Goal: Information Seeking & Learning: Compare options

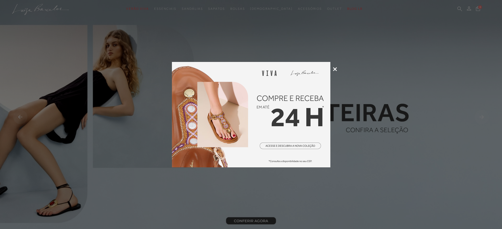
click at [278, 113] on img at bounding box center [251, 115] width 158 height 106
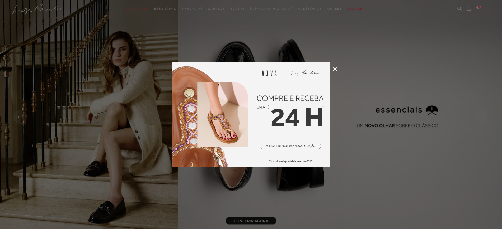
click at [333, 69] on icon at bounding box center [335, 69] width 4 height 4
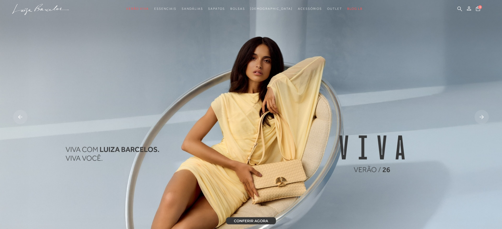
click at [482, 117] on rect at bounding box center [481, 117] width 14 height 14
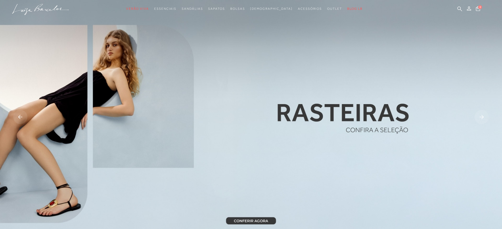
click at [482, 117] on rect at bounding box center [481, 117] width 14 height 14
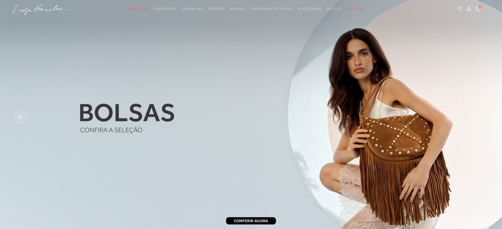
click at [482, 117] on rect at bounding box center [481, 117] width 14 height 14
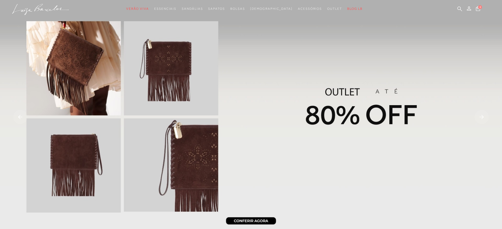
click at [267, 123] on img at bounding box center [251, 117] width 502 height 235
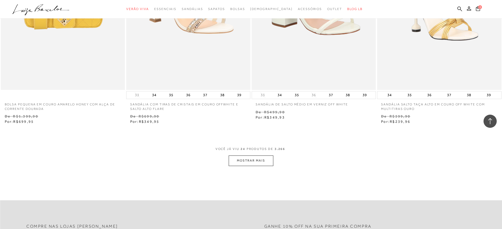
scroll to position [1309, 0]
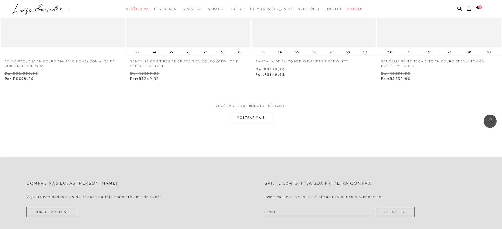
click at [253, 117] on button "MOSTRAR MAIS" at bounding box center [251, 118] width 44 height 10
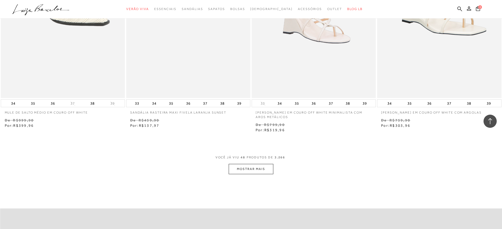
scroll to position [2627, 0]
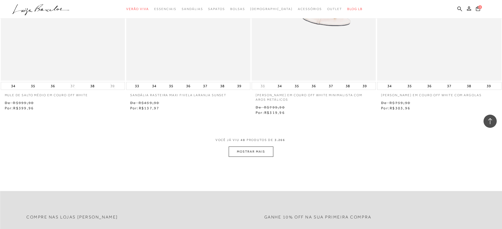
click at [241, 148] on button "MOSTRAR MAIS" at bounding box center [251, 152] width 44 height 10
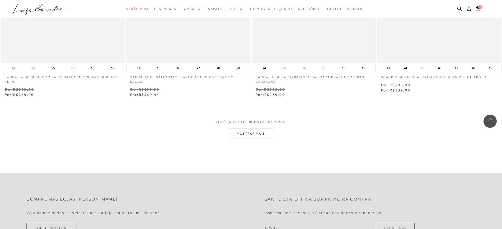
scroll to position [4012, 0]
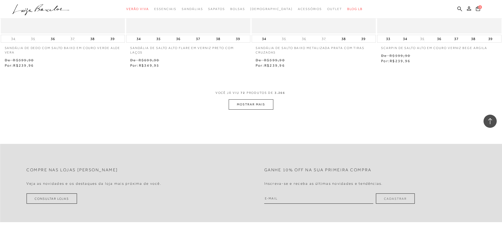
click at [250, 105] on button "MOSTRAR MAIS" at bounding box center [251, 104] width 44 height 10
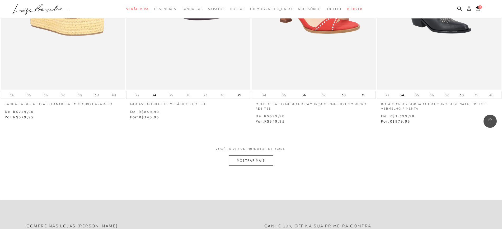
scroll to position [5321, 0]
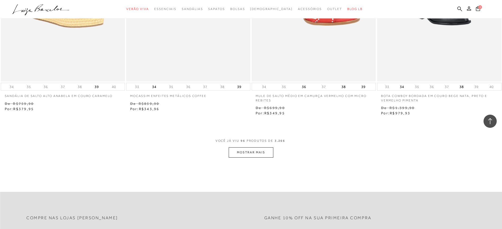
click at [255, 151] on button "MOSTRAR MAIS" at bounding box center [251, 153] width 44 height 10
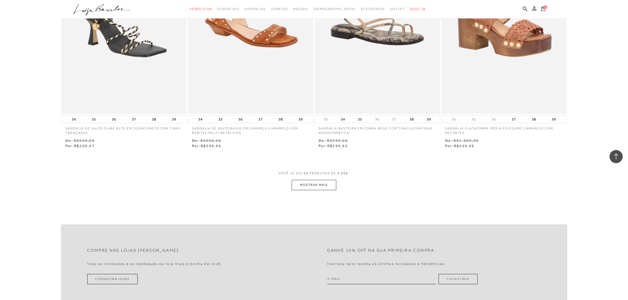
scroll to position [6620, 0]
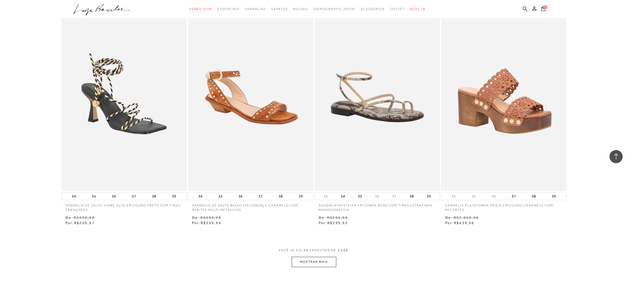
click at [330, 229] on button "MOSTRAR MAIS" at bounding box center [314, 262] width 44 height 10
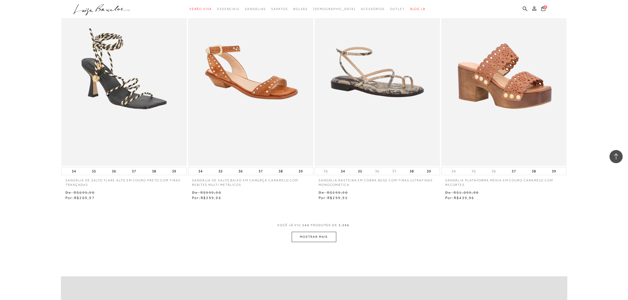
scroll to position [6697, 0]
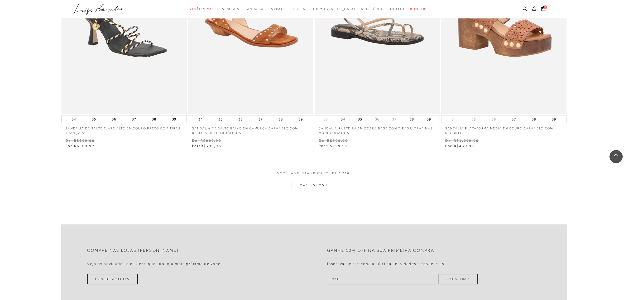
click at [304, 188] on button "MOSTRAR MAIS" at bounding box center [314, 185] width 44 height 10
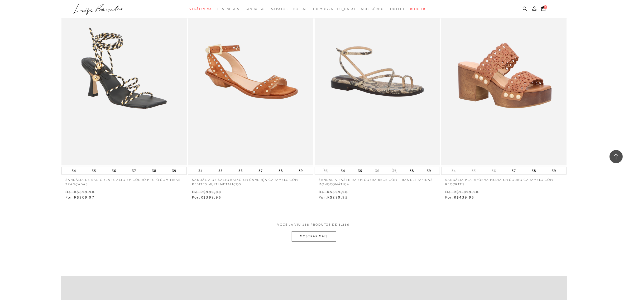
scroll to position [6668, 0]
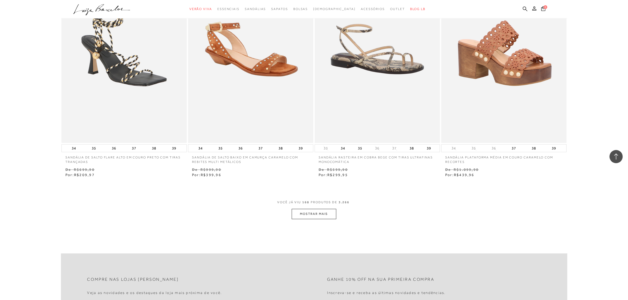
click at [320, 219] on button "MOSTRAR MAIS" at bounding box center [314, 214] width 44 height 10
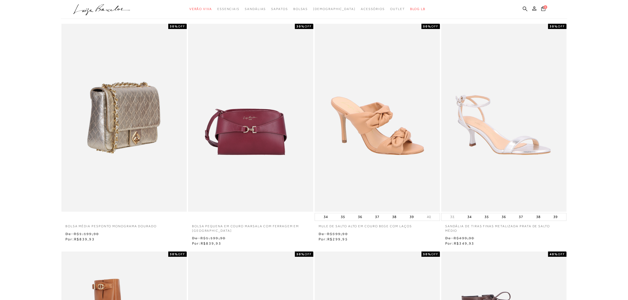
scroll to position [0, 0]
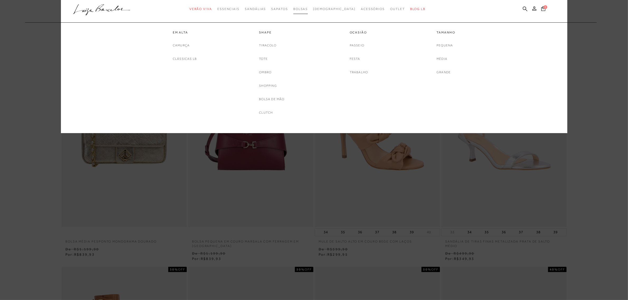
click at [308, 11] on link "Bolsas" at bounding box center [300, 9] width 15 height 10
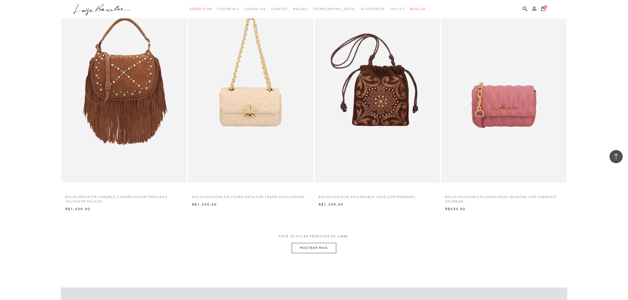
scroll to position [1155, 0]
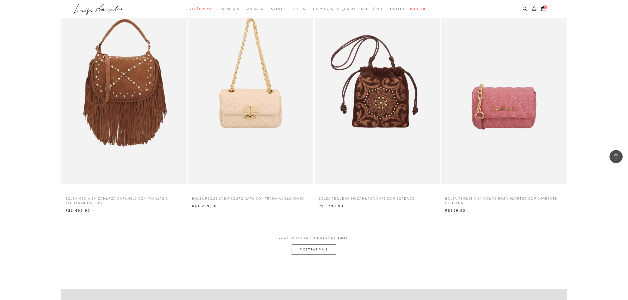
click at [296, 229] on button "MOSTRAR MAIS" at bounding box center [314, 250] width 44 height 10
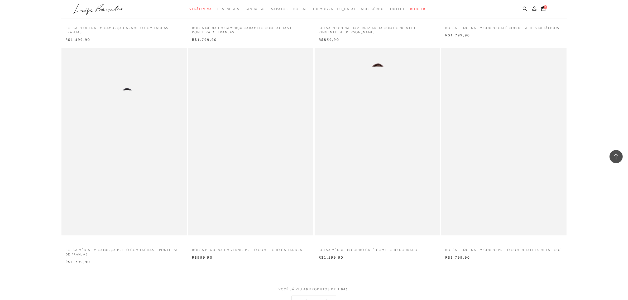
scroll to position [2463, 0]
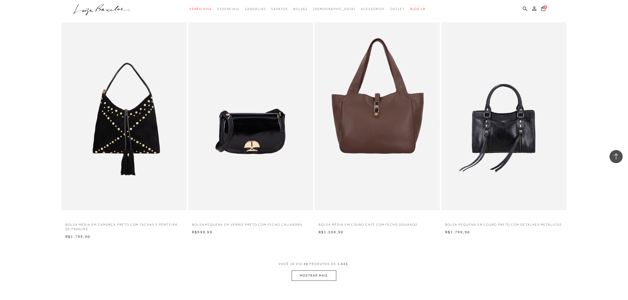
click at [326, 229] on button "MOSTRAR MAIS" at bounding box center [314, 276] width 44 height 10
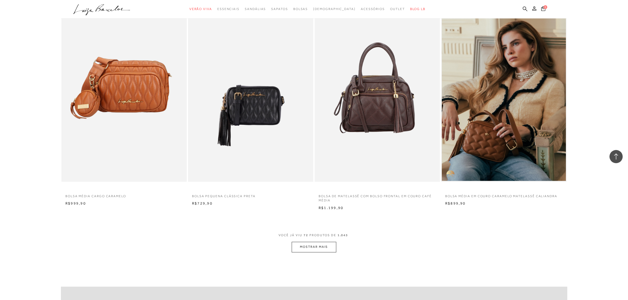
scroll to position [3849, 0]
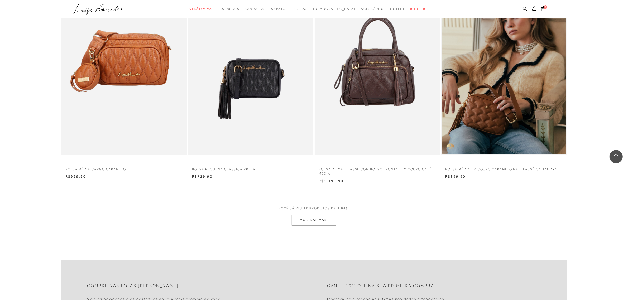
click at [325, 217] on button "MOSTRAR MAIS" at bounding box center [314, 220] width 44 height 10
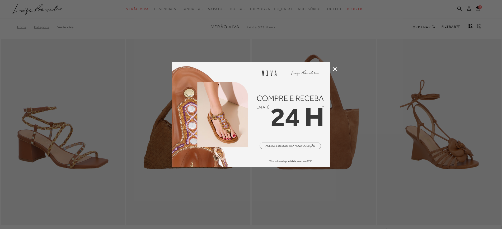
drag, startPoint x: 0, startPoint y: 0, endPoint x: 268, endPoint y: 115, distance: 291.9
click at [268, 115] on img at bounding box center [251, 115] width 158 height 106
click at [286, 148] on img at bounding box center [251, 115] width 158 height 106
click at [334, 70] on icon at bounding box center [335, 69] width 4 height 4
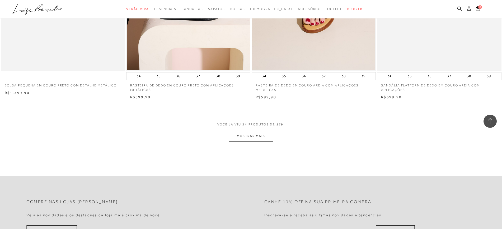
scroll to position [1232, 0]
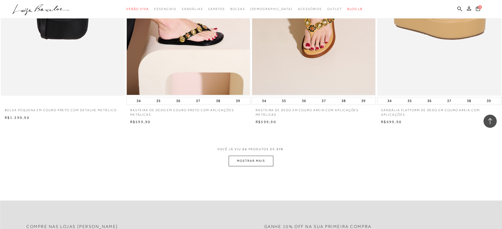
click at [253, 161] on button "MOSTRAR MAIS" at bounding box center [251, 161] width 44 height 10
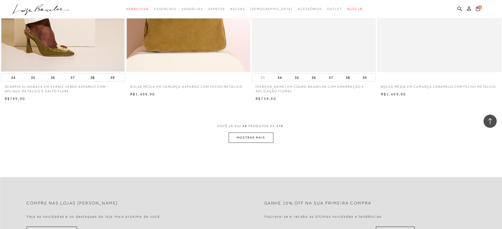
scroll to position [2618, 0]
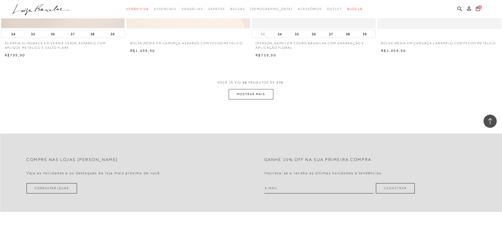
click at [257, 93] on button "MOSTRAR MAIS" at bounding box center [251, 94] width 44 height 10
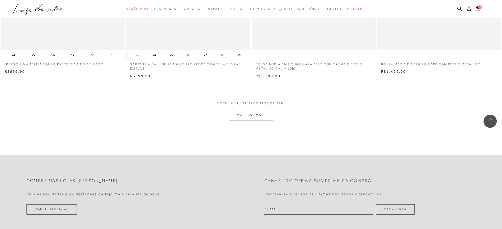
scroll to position [3926, 0]
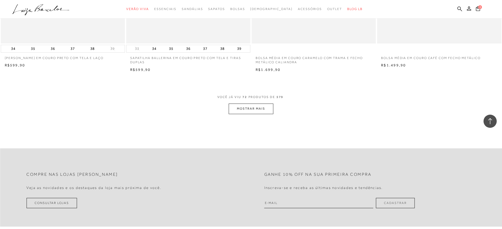
click at [257, 110] on button "MOSTRAR MAIS" at bounding box center [251, 109] width 44 height 10
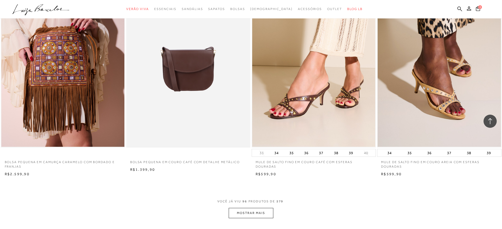
scroll to position [5158, 0]
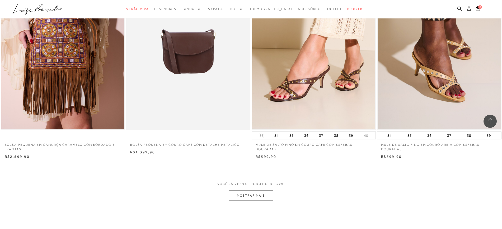
click at [256, 195] on button "MOSTRAR MAIS" at bounding box center [251, 196] width 44 height 10
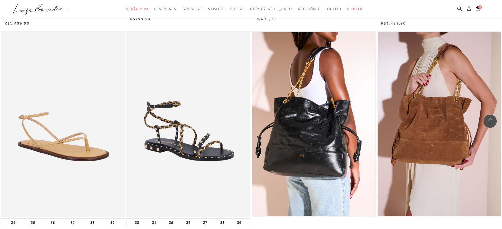
scroll to position [6466, 0]
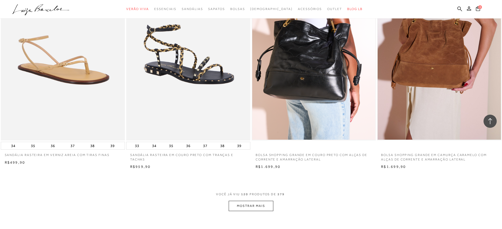
click at [247, 208] on button "MOSTRAR MAIS" at bounding box center [251, 206] width 44 height 10
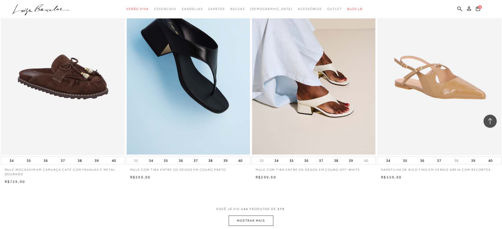
scroll to position [7852, 0]
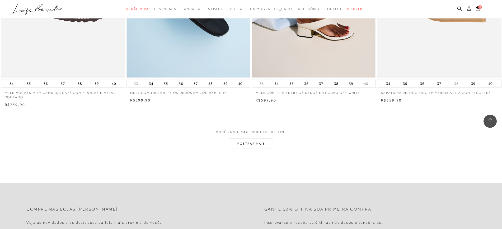
click at [249, 141] on button "MOSTRAR MAIS" at bounding box center [251, 144] width 44 height 10
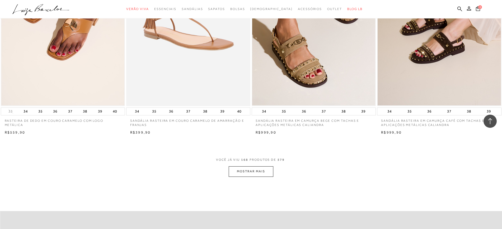
scroll to position [9160, 0]
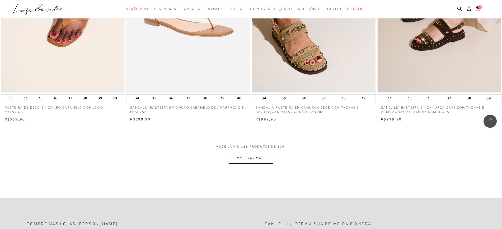
click at [267, 161] on button "MOSTRAR MAIS" at bounding box center [251, 158] width 44 height 10
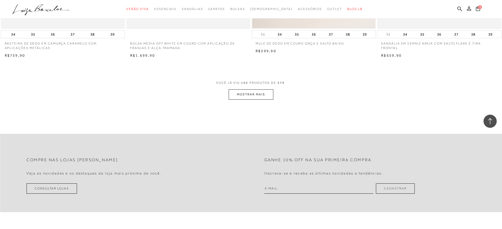
scroll to position [10546, 0]
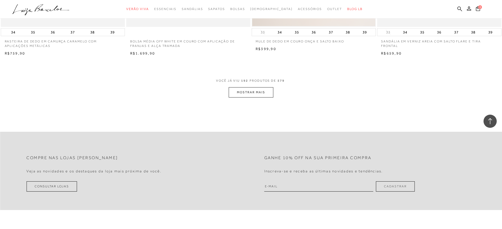
click at [262, 98] on button "MOSTRAR MAIS" at bounding box center [251, 92] width 44 height 10
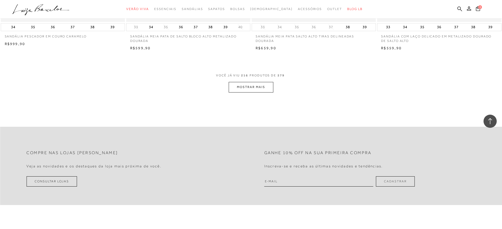
scroll to position [11855, 0]
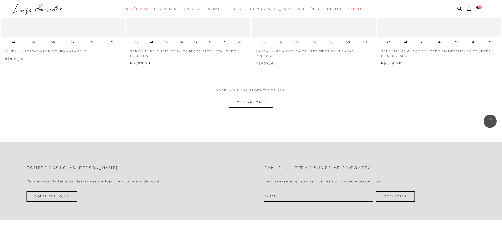
click at [252, 107] on button "MOSTRAR MAIS" at bounding box center [251, 102] width 44 height 10
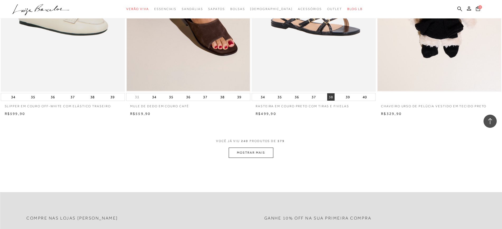
scroll to position [13086, 0]
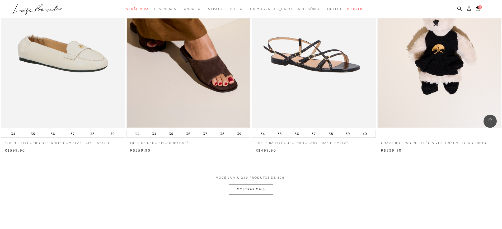
click at [257, 194] on button "MOSTRAR MAIS" at bounding box center [251, 189] width 44 height 10
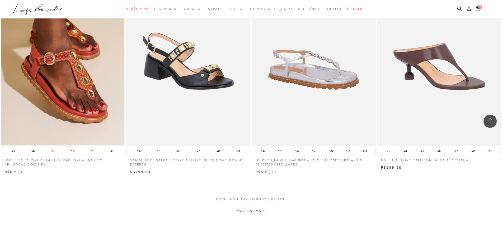
scroll to position [14395, 0]
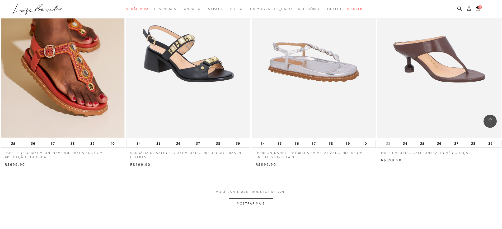
click at [251, 208] on button "MOSTRAR MAIS" at bounding box center [251, 204] width 44 height 10
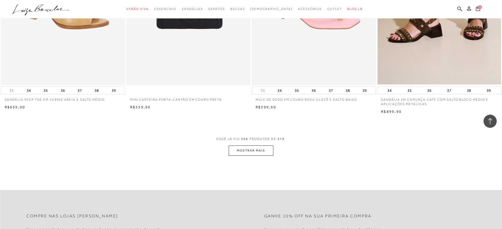
scroll to position [15780, 0]
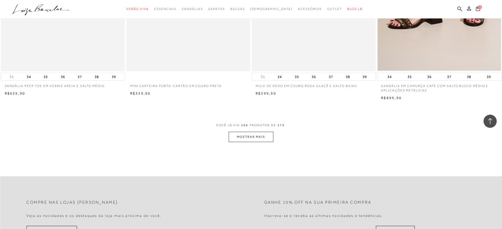
click at [243, 138] on button "MOSTRAR MAIS" at bounding box center [251, 137] width 44 height 10
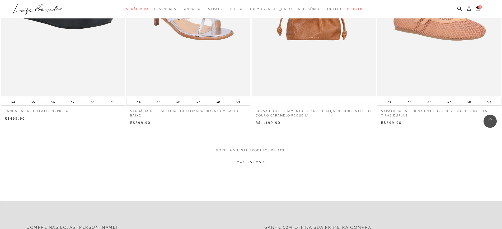
scroll to position [17089, 0]
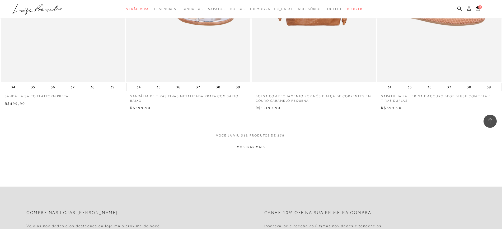
click at [248, 150] on button "MOSTRAR MAIS" at bounding box center [251, 147] width 44 height 10
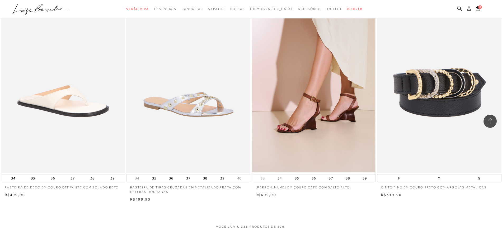
scroll to position [18397, 0]
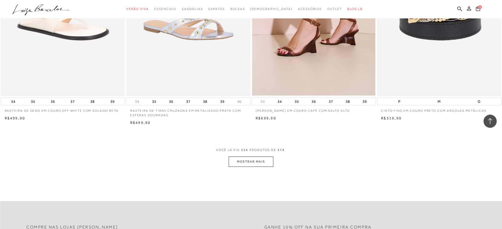
click at [267, 167] on button "MOSTRAR MAIS" at bounding box center [251, 162] width 44 height 10
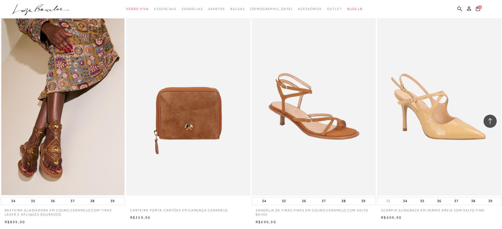
scroll to position [19706, 0]
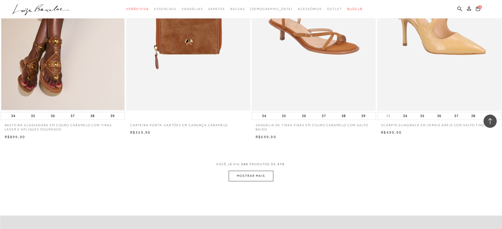
click at [246, 181] on button "MOSTRAR MAIS" at bounding box center [251, 176] width 44 height 10
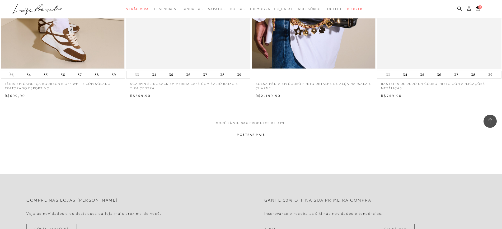
scroll to position [21059, 0]
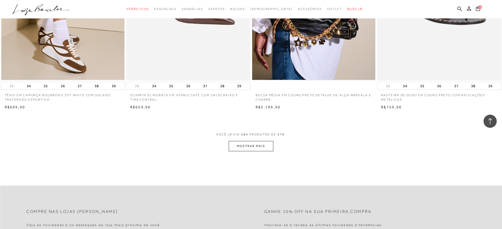
click at [265, 151] on button "MOSTRAR MAIS" at bounding box center [251, 146] width 44 height 10
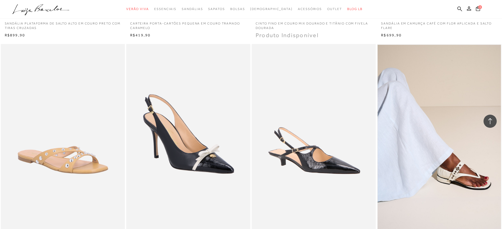
scroll to position [22285, 0]
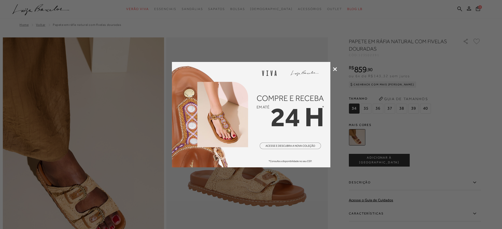
click at [334, 68] on icon at bounding box center [335, 69] width 4 height 4
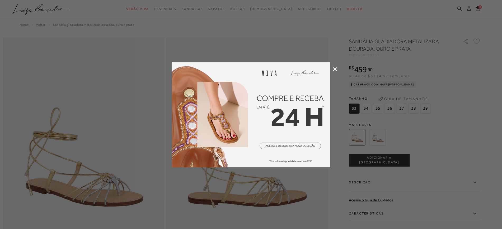
click at [333, 68] on icon at bounding box center [335, 69] width 4 height 4
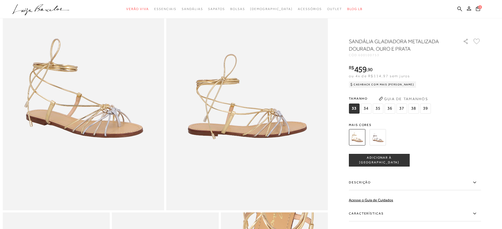
scroll to position [77, 0]
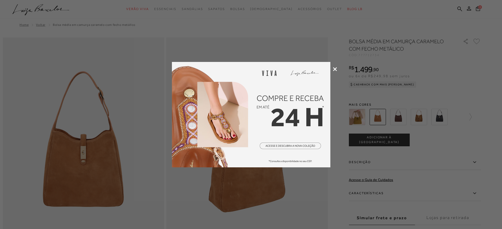
click at [334, 65] on div at bounding box center [251, 114] width 502 height 229
click at [334, 69] on icon at bounding box center [335, 69] width 4 height 4
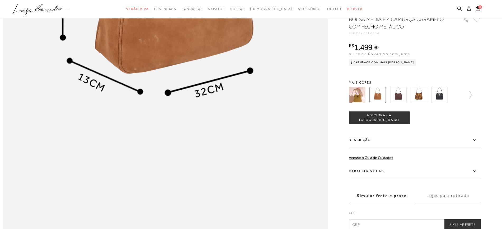
scroll to position [693, 0]
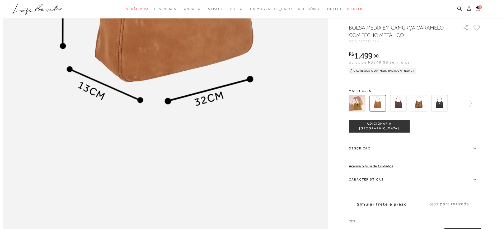
click at [363, 112] on img at bounding box center [357, 103] width 16 height 16
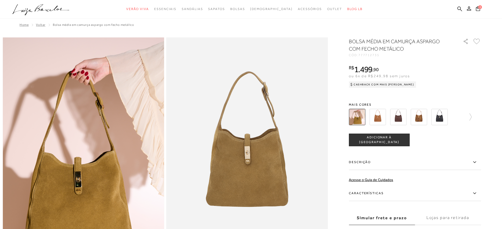
click at [378, 117] on img at bounding box center [377, 117] width 16 height 16
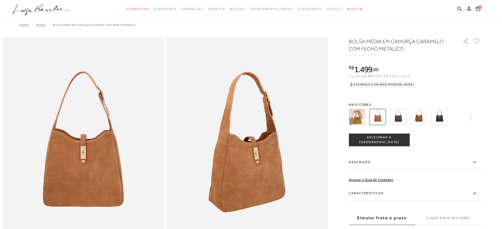
click at [402, 116] on img at bounding box center [398, 117] width 16 height 16
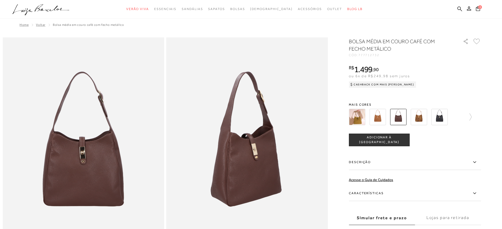
click at [426, 116] on img at bounding box center [418, 117] width 16 height 16
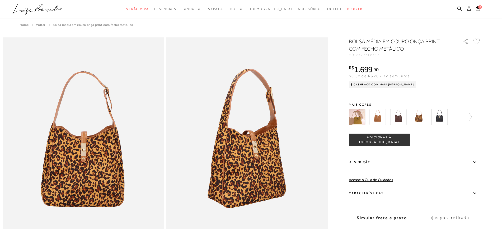
click at [444, 121] on img at bounding box center [439, 117] width 16 height 16
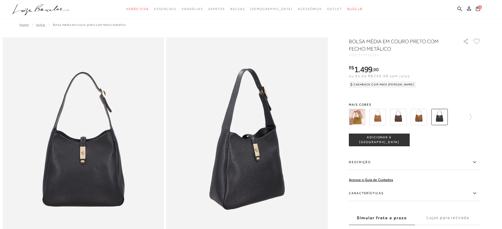
click at [474, 117] on div at bounding box center [415, 117] width 132 height 20
click at [470, 116] on icon at bounding box center [467, 116] width 7 height 7
click at [365, 121] on img at bounding box center [366, 117] width 16 height 16
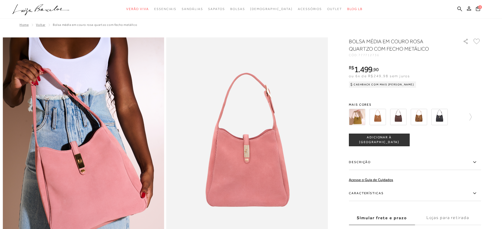
click at [378, 119] on img at bounding box center [377, 117] width 16 height 16
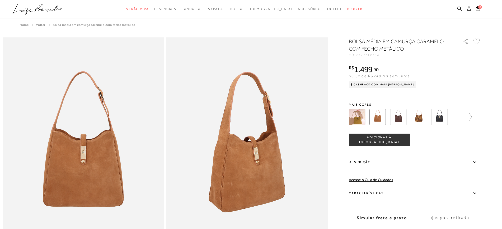
click at [471, 118] on icon at bounding box center [467, 116] width 7 height 7
click at [374, 117] on img at bounding box center [366, 117] width 16 height 16
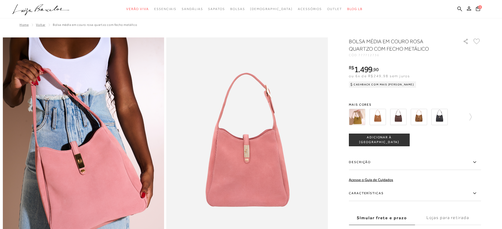
click at [379, 119] on img at bounding box center [377, 117] width 16 height 16
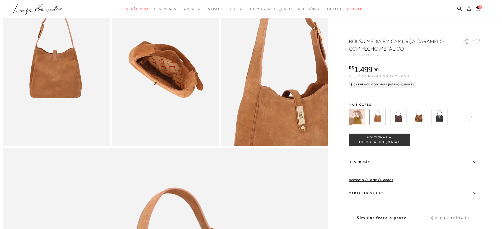
scroll to position [308, 0]
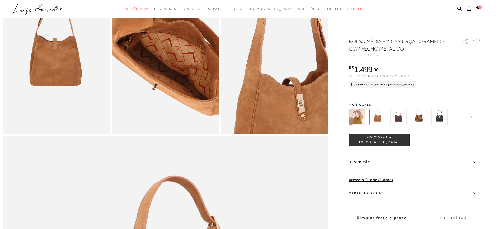
click at [155, 61] on img at bounding box center [175, 52] width 214 height 321
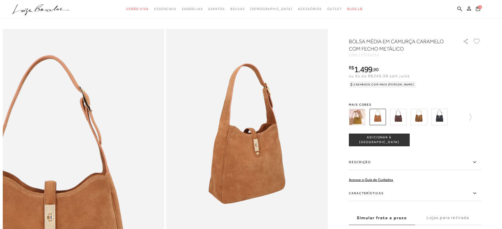
scroll to position [0, 0]
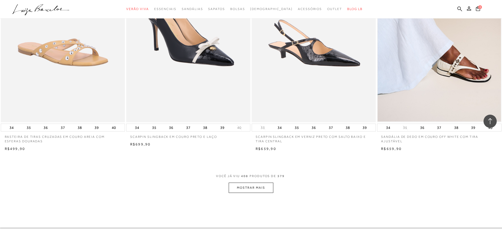
click at [260, 191] on button "MOSTRAR MAIS" at bounding box center [251, 188] width 44 height 10
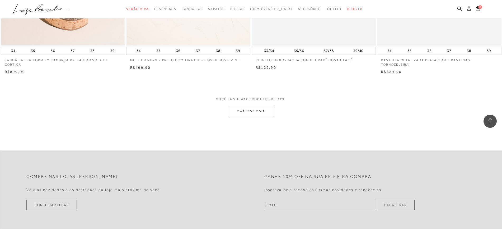
scroll to position [23747, 0]
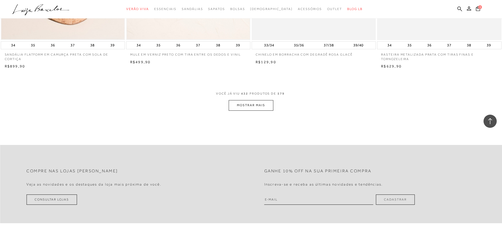
click at [264, 108] on button "MOSTRAR MAIS" at bounding box center [251, 105] width 44 height 10
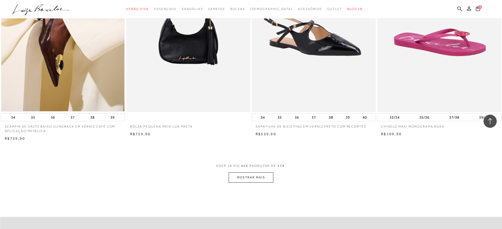
scroll to position [25000, 0]
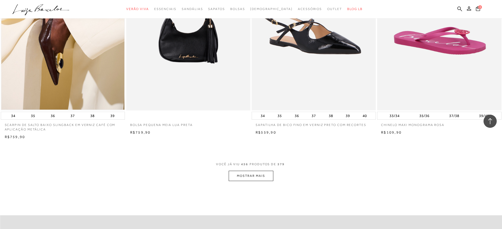
click at [255, 181] on button "MOSTRAR MAIS" at bounding box center [251, 176] width 44 height 10
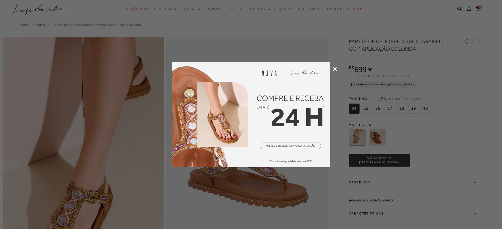
click at [335, 68] on icon at bounding box center [335, 69] width 4 height 4
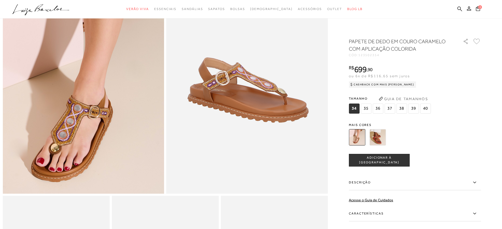
scroll to position [77, 0]
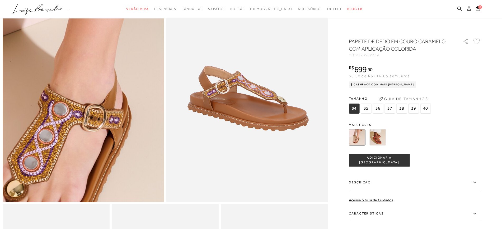
click at [93, 126] on img at bounding box center [72, 39] width 323 height 484
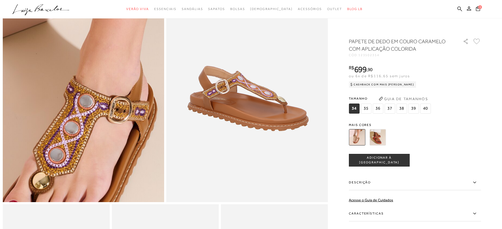
click at [67, 134] on img at bounding box center [97, 31] width 323 height 484
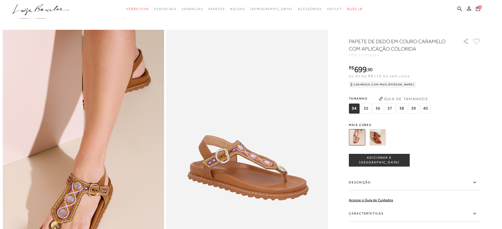
scroll to position [0, 0]
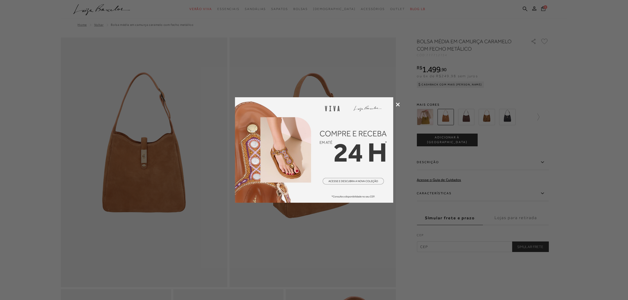
click at [398, 105] on icon at bounding box center [398, 105] width 4 height 4
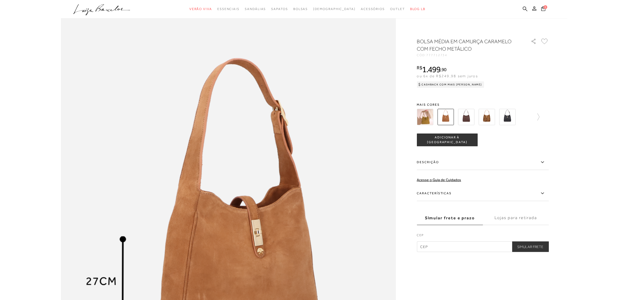
scroll to position [539, 0]
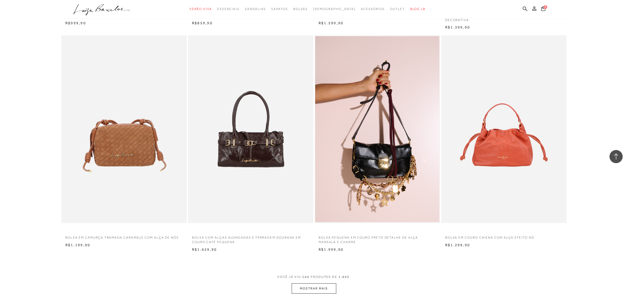
click at [325, 287] on button "MOSTRAR MAIS" at bounding box center [314, 289] width 44 height 10
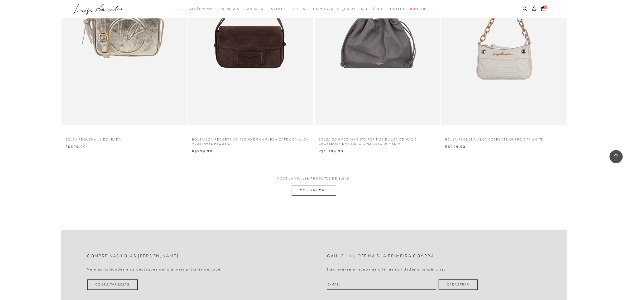
scroll to position [9237, 0]
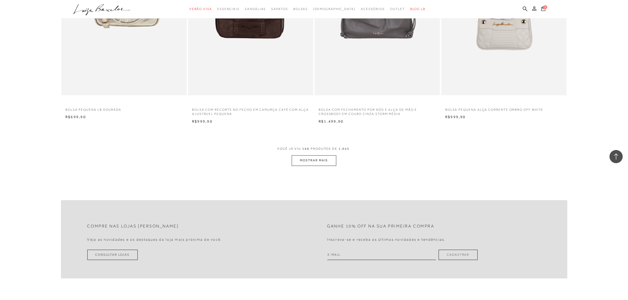
click at [307, 160] on button "MOSTRAR MAIS" at bounding box center [314, 160] width 44 height 10
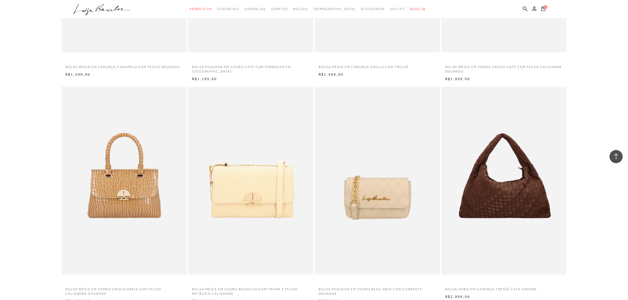
scroll to position [10469, 0]
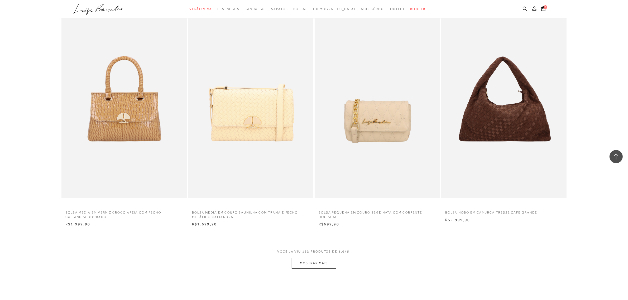
click at [315, 265] on button "MOSTRAR MAIS" at bounding box center [314, 263] width 44 height 10
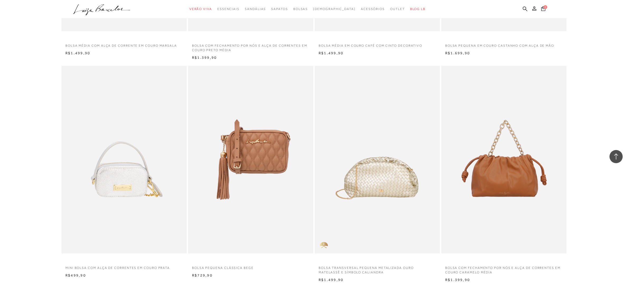
scroll to position [11778, 0]
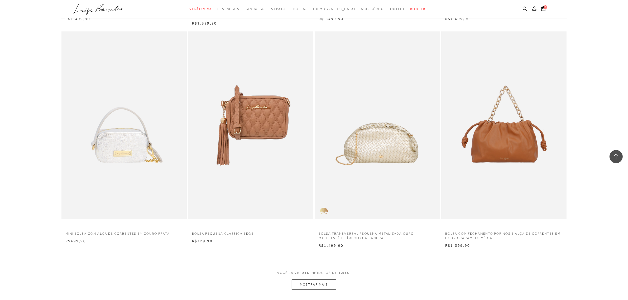
click at [312, 285] on button "MOSTRAR MAIS" at bounding box center [314, 285] width 44 height 10
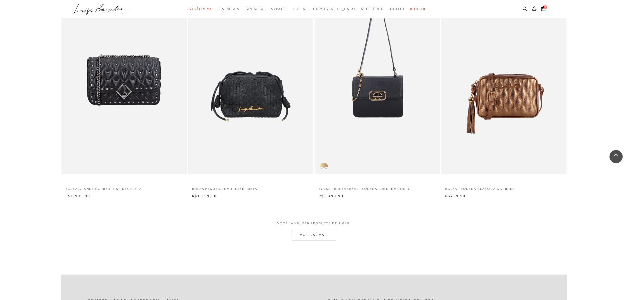
scroll to position [13163, 0]
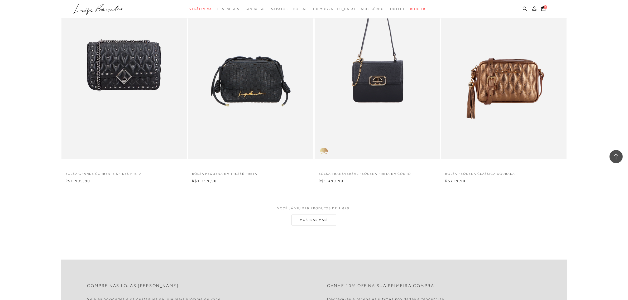
click at [321, 222] on button "MOSTRAR MAIS" at bounding box center [314, 220] width 44 height 10
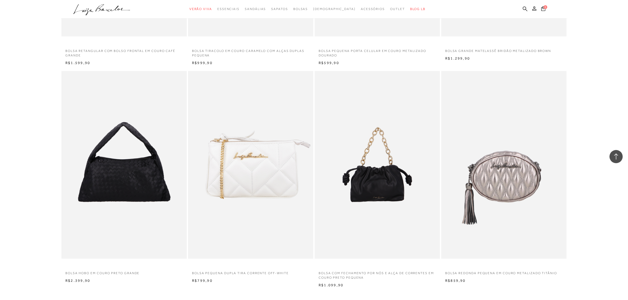
scroll to position [14472, 0]
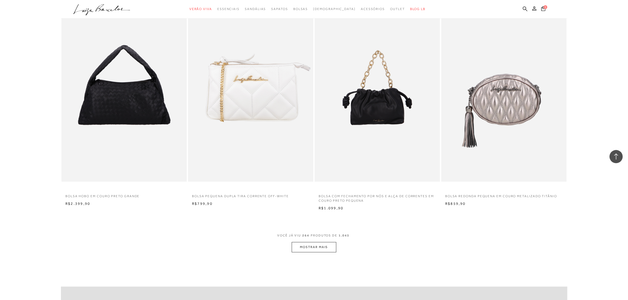
click at [300, 250] on button "MOSTRAR MAIS" at bounding box center [314, 247] width 44 height 10
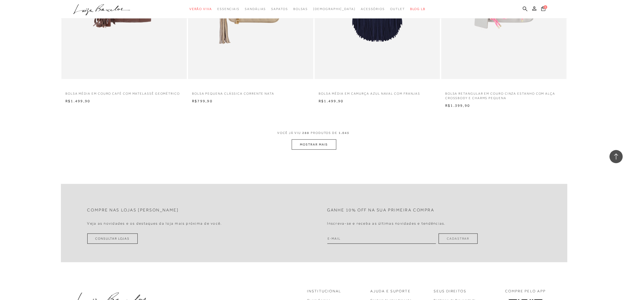
scroll to position [15934, 0]
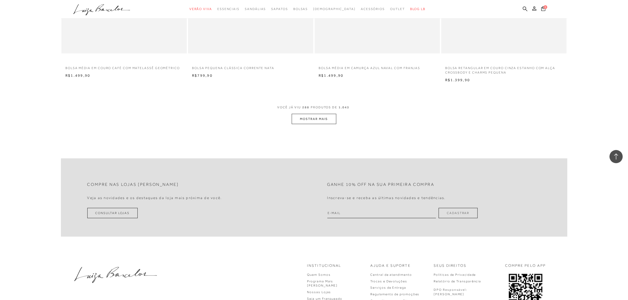
click at [323, 123] on button "MOSTRAR MAIS" at bounding box center [314, 119] width 44 height 10
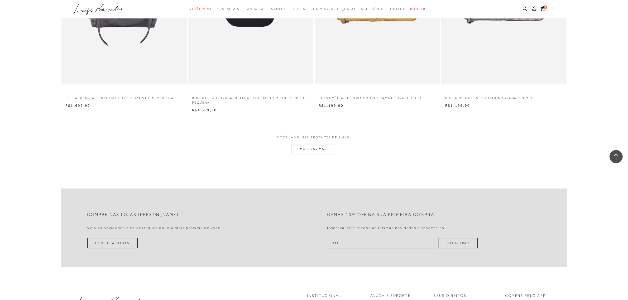
scroll to position [17157, 0]
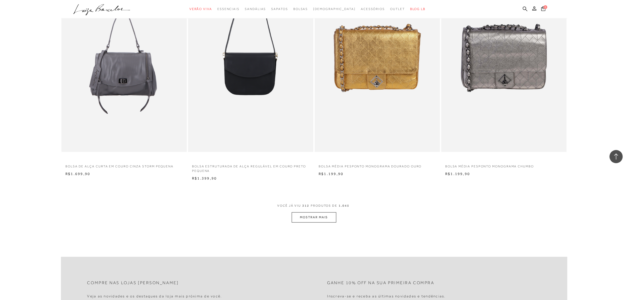
click at [310, 218] on button "MOSTRAR MAIS" at bounding box center [314, 217] width 44 height 10
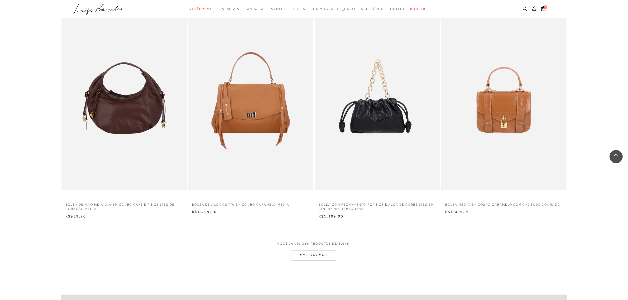
scroll to position [18466, 0]
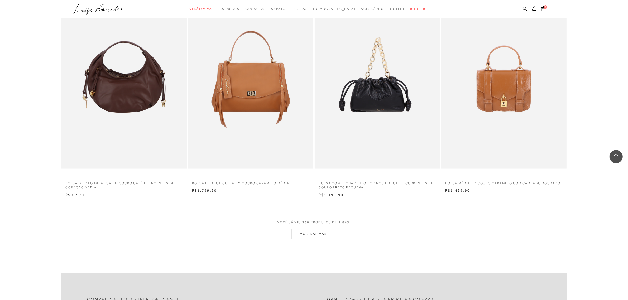
click at [298, 234] on button "MOSTRAR MAIS" at bounding box center [314, 234] width 44 height 10
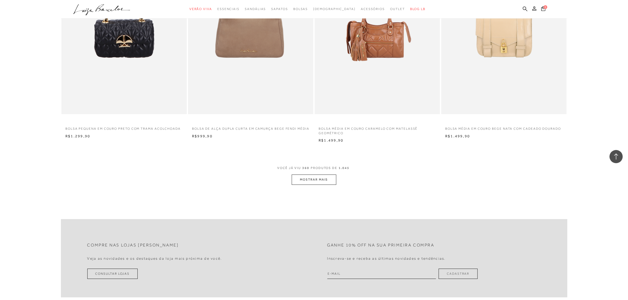
scroll to position [19928, 0]
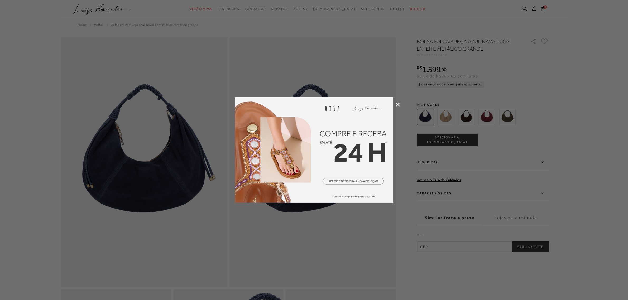
click at [397, 103] on icon at bounding box center [398, 105] width 4 height 4
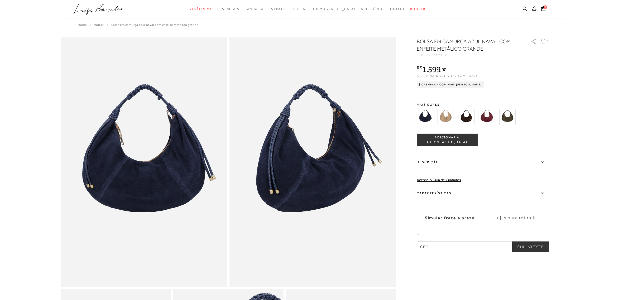
click at [448, 121] on img at bounding box center [446, 117] width 16 height 16
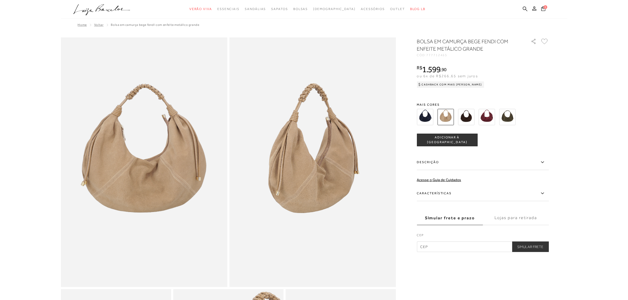
click at [467, 118] on img at bounding box center [466, 117] width 16 height 16
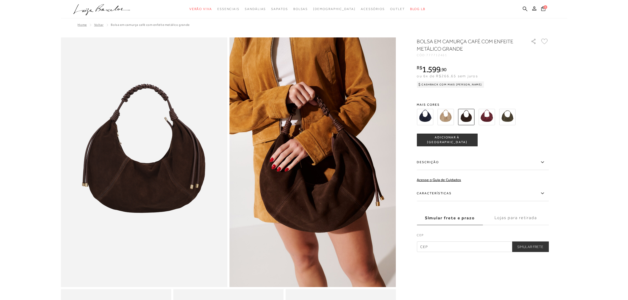
click at [491, 121] on img at bounding box center [487, 117] width 16 height 16
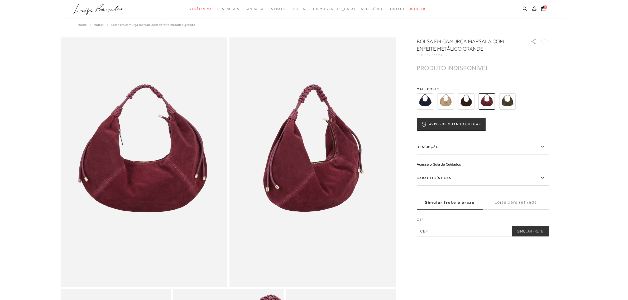
click at [508, 108] on img at bounding box center [508, 101] width 16 height 16
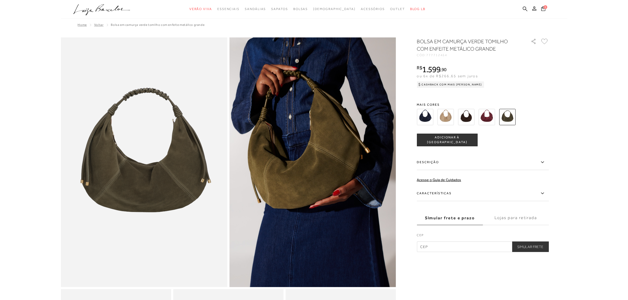
click at [468, 123] on img at bounding box center [466, 117] width 16 height 16
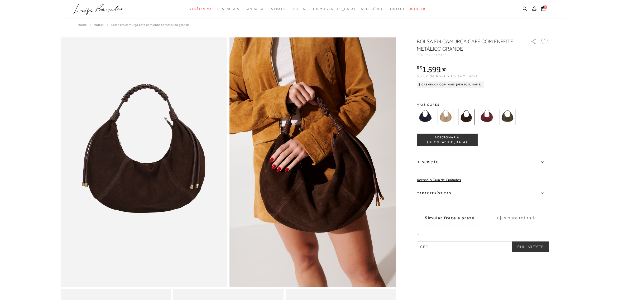
click at [442, 119] on img at bounding box center [446, 117] width 16 height 16
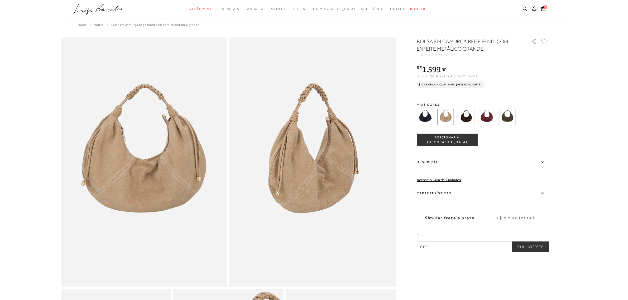
click at [425, 121] on img at bounding box center [425, 117] width 16 height 16
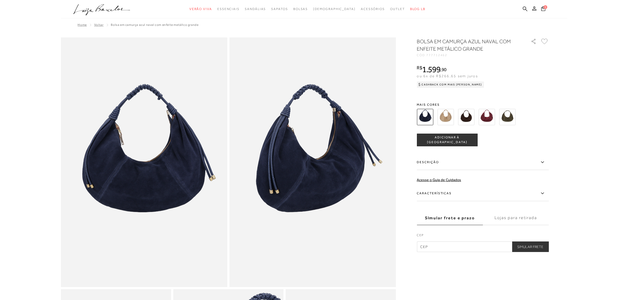
click at [464, 121] on img at bounding box center [466, 117] width 16 height 16
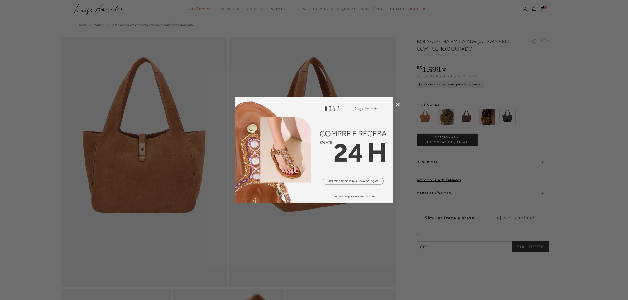
click at [396, 105] on icon at bounding box center [398, 105] width 4 height 4
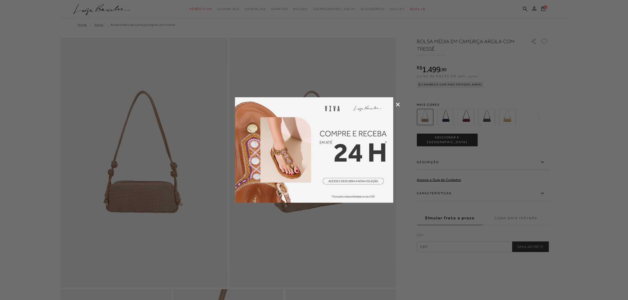
click at [397, 104] on icon at bounding box center [398, 105] width 4 height 4
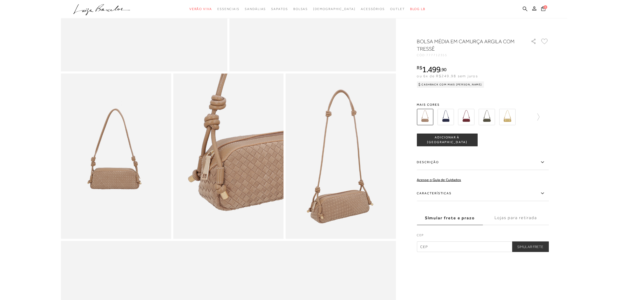
scroll to position [231, 0]
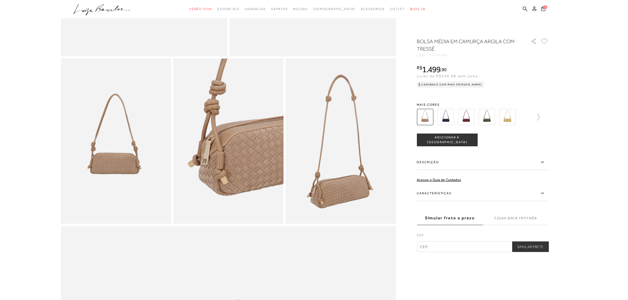
click at [539, 116] on icon at bounding box center [536, 116] width 7 height 7
click at [432, 119] on img at bounding box center [434, 117] width 16 height 16
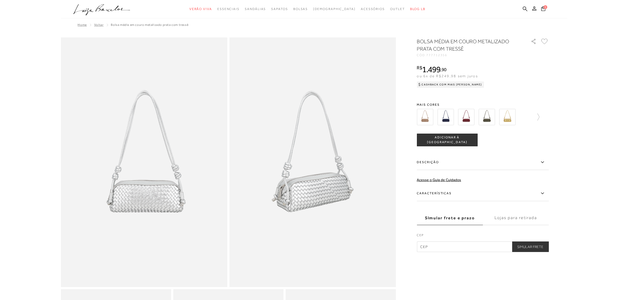
click at [444, 123] on img at bounding box center [446, 117] width 16 height 16
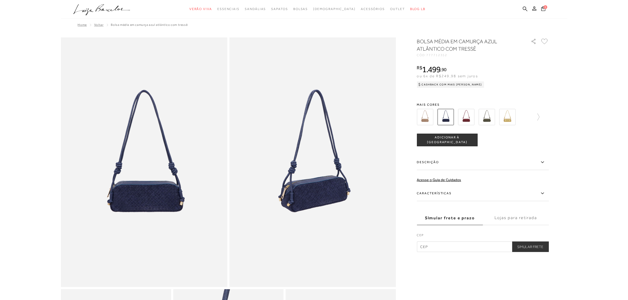
click at [465, 119] on img at bounding box center [466, 117] width 16 height 16
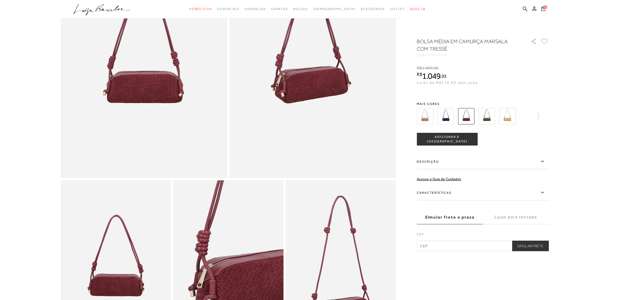
scroll to position [154, 0]
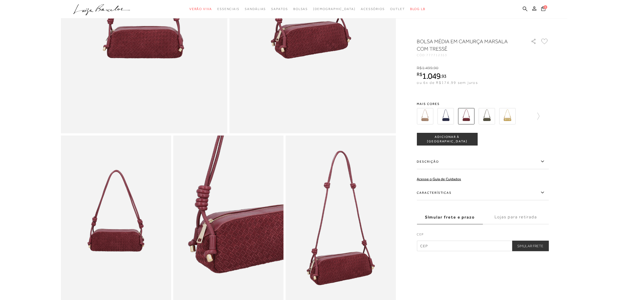
click at [487, 117] on img at bounding box center [487, 116] width 16 height 16
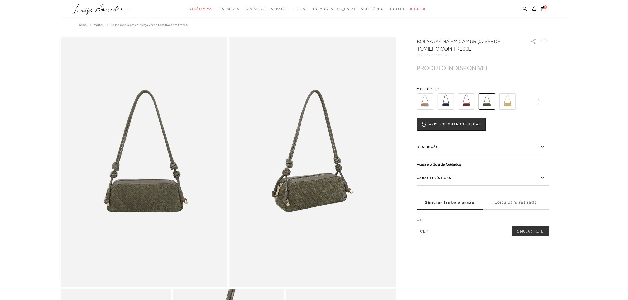
click at [509, 103] on img at bounding box center [508, 101] width 16 height 16
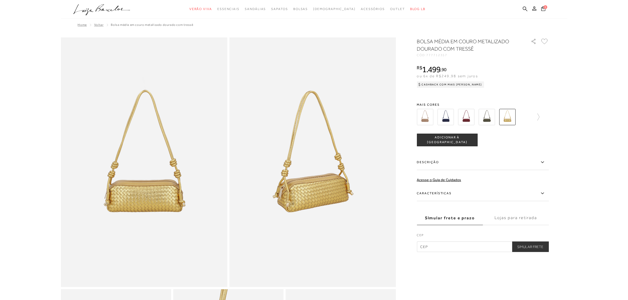
click at [468, 117] on img at bounding box center [466, 117] width 16 height 16
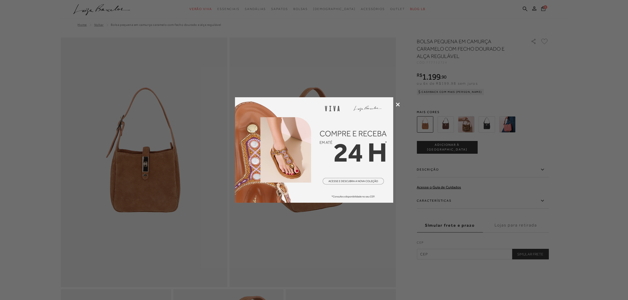
click at [398, 105] on icon at bounding box center [398, 105] width 4 height 4
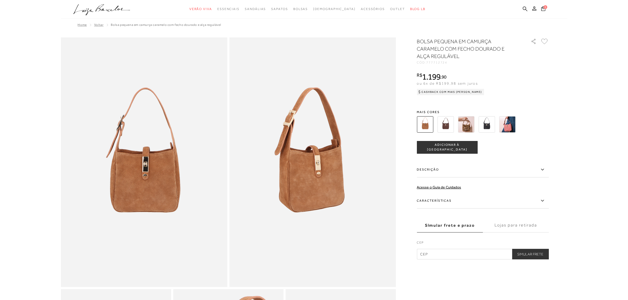
click at [468, 123] on img at bounding box center [466, 124] width 16 height 16
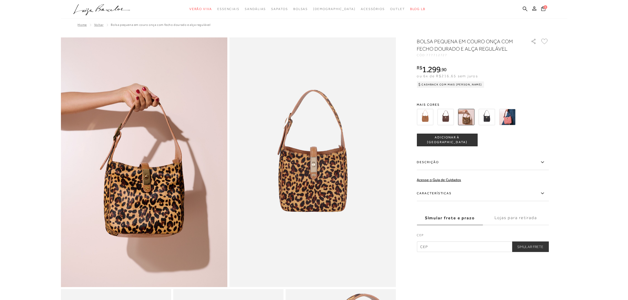
click at [513, 116] on img at bounding box center [508, 117] width 16 height 16
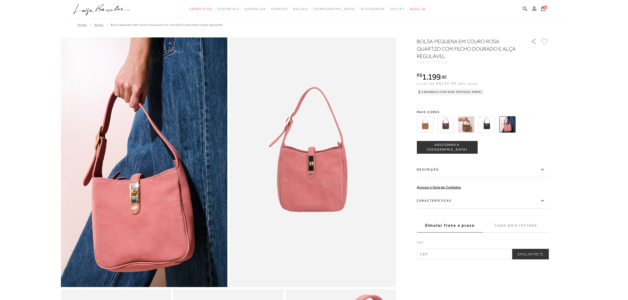
click at [427, 128] on img at bounding box center [425, 124] width 16 height 16
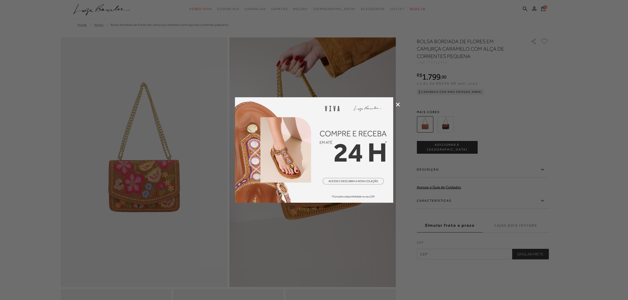
click at [397, 102] on div at bounding box center [314, 150] width 628 height 300
click at [395, 105] on div at bounding box center [314, 150] width 628 height 300
click at [396, 104] on icon at bounding box center [398, 105] width 4 height 4
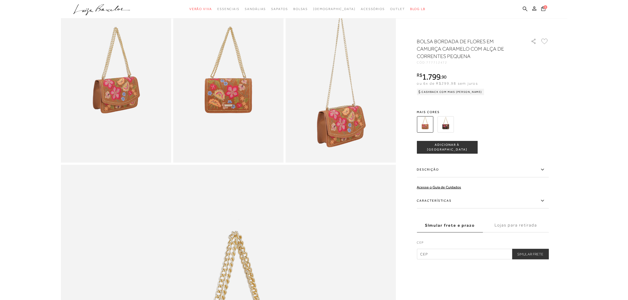
scroll to position [231, 0]
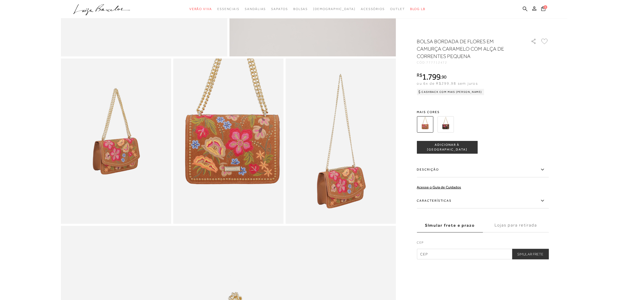
click at [224, 164] on img at bounding box center [232, 117] width 221 height 331
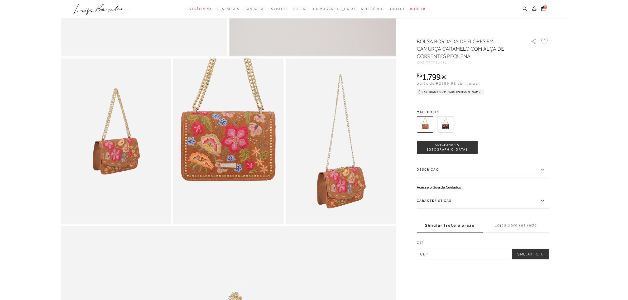
click at [229, 167] on img at bounding box center [228, 114] width 221 height 331
click at [229, 167] on img at bounding box center [228, 115] width 221 height 331
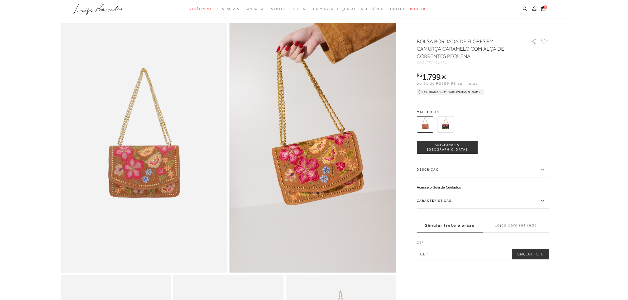
scroll to position [0, 0]
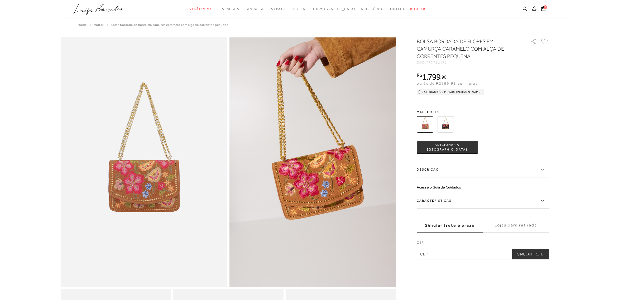
click at [445, 129] on img at bounding box center [446, 124] width 16 height 16
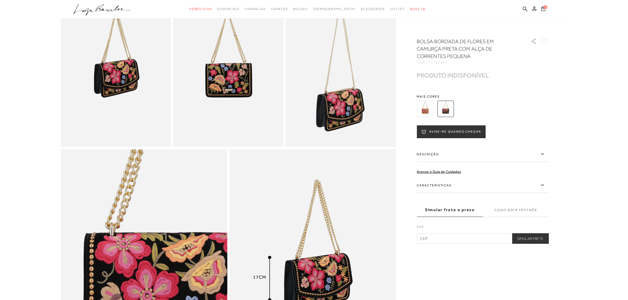
scroll to position [385, 0]
